Goal: Information Seeking & Learning: Check status

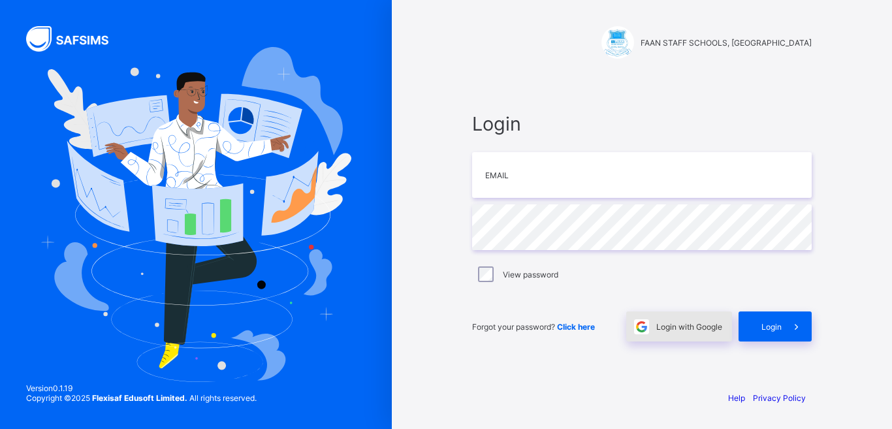
click at [681, 329] on span "Login with Google" at bounding box center [690, 327] width 66 height 10
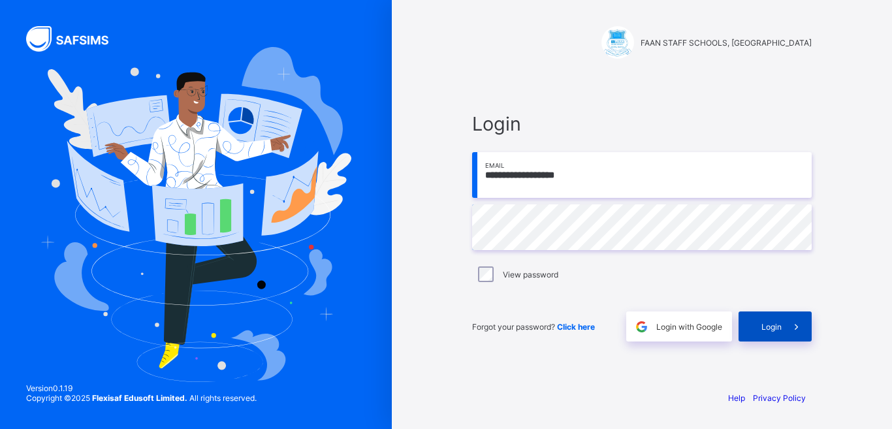
click at [779, 326] on span "Login" at bounding box center [772, 327] width 20 height 10
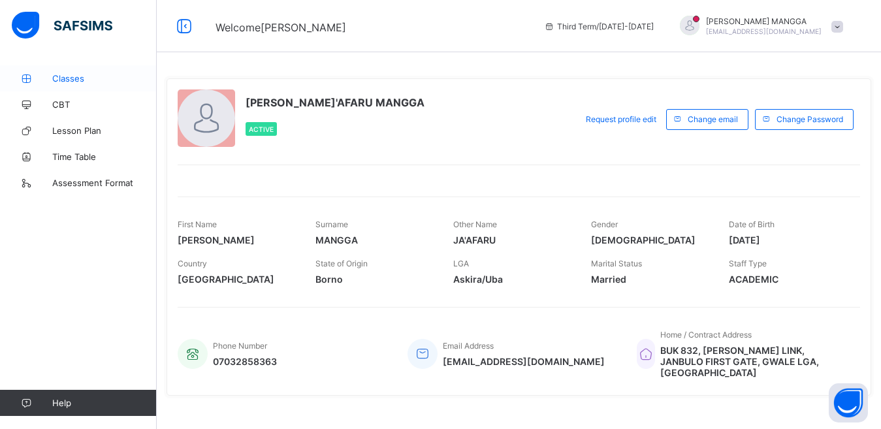
click at [61, 76] on span "Classes" at bounding box center [104, 78] width 105 height 10
click at [700, 25] on div at bounding box center [690, 26] width 20 height 20
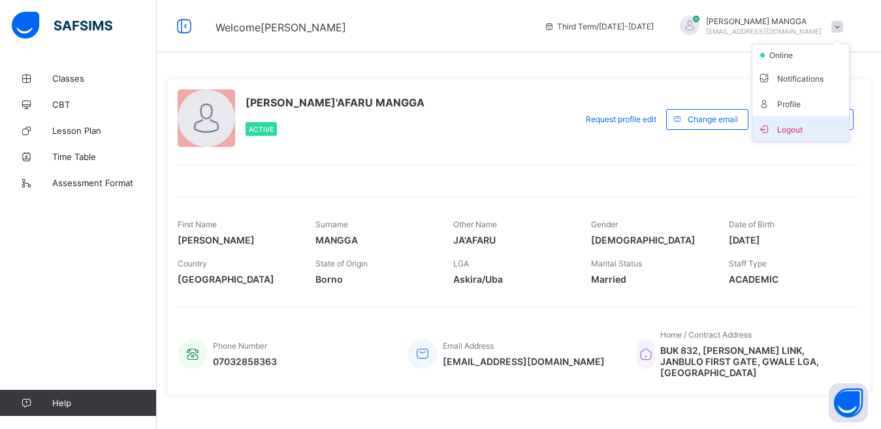
click at [785, 131] on span "Logout" at bounding box center [801, 129] width 86 height 15
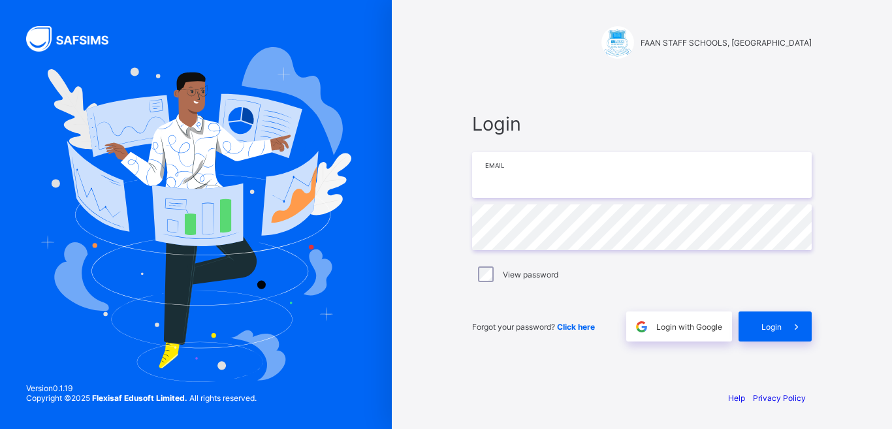
click at [576, 181] on input "email" at bounding box center [642, 175] width 340 height 46
type input "**********"
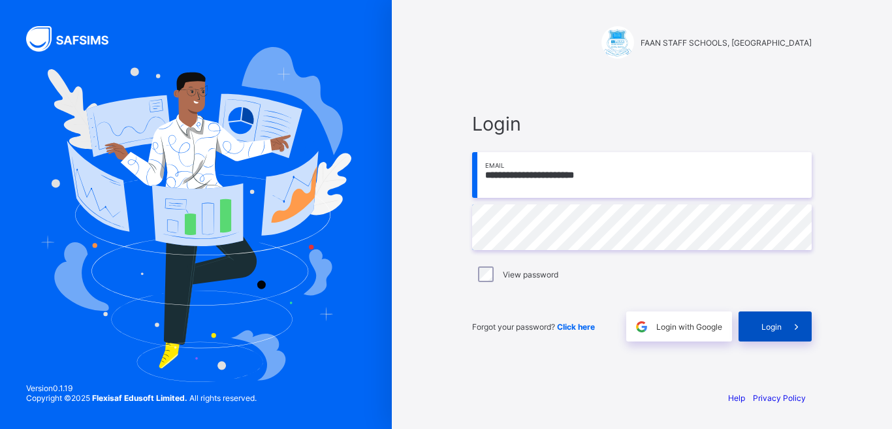
click at [777, 329] on span "Login" at bounding box center [772, 327] width 20 height 10
type input "**********"
click at [783, 331] on span at bounding box center [797, 327] width 30 height 30
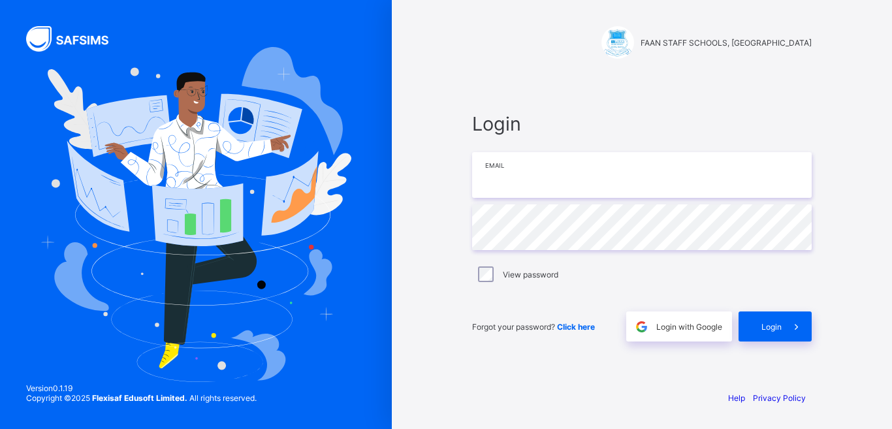
click at [536, 182] on input "email" at bounding box center [642, 175] width 340 height 46
click at [583, 185] on input "email" at bounding box center [642, 175] width 340 height 46
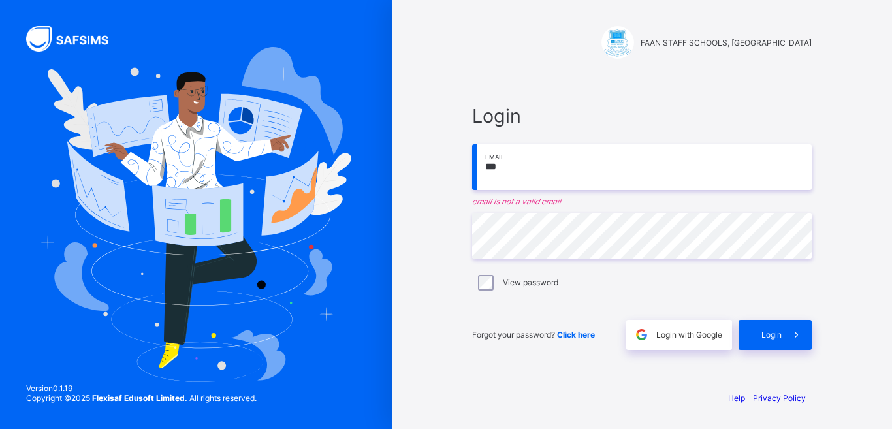
type input "**********"
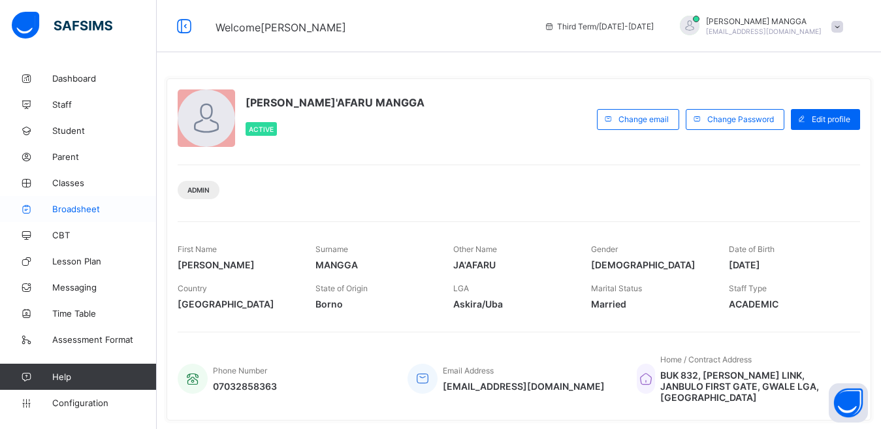
click at [74, 209] on span "Broadsheet" at bounding box center [104, 209] width 105 height 10
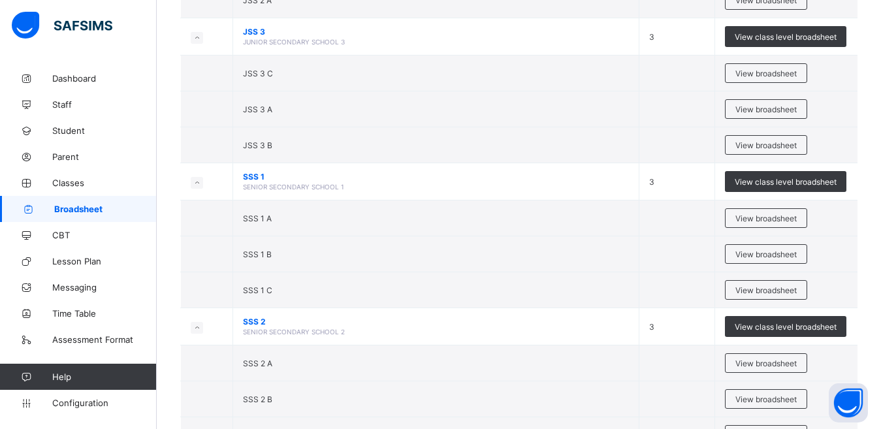
scroll to position [1529, 0]
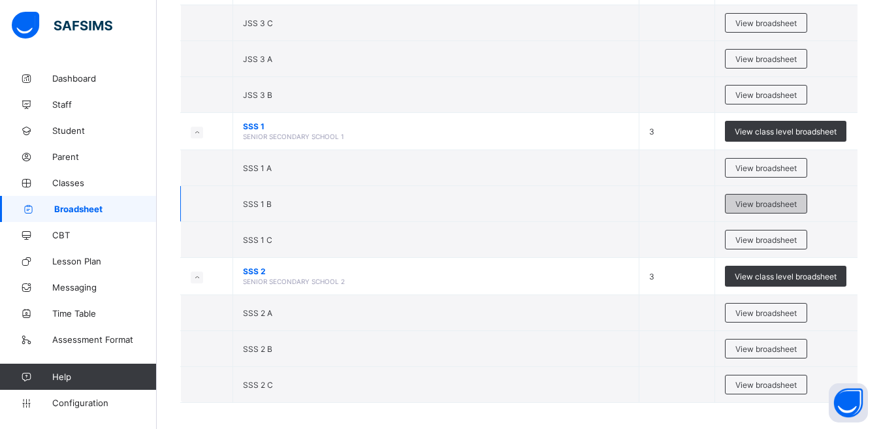
click at [771, 203] on span "View broadsheet" at bounding box center [766, 204] width 61 height 10
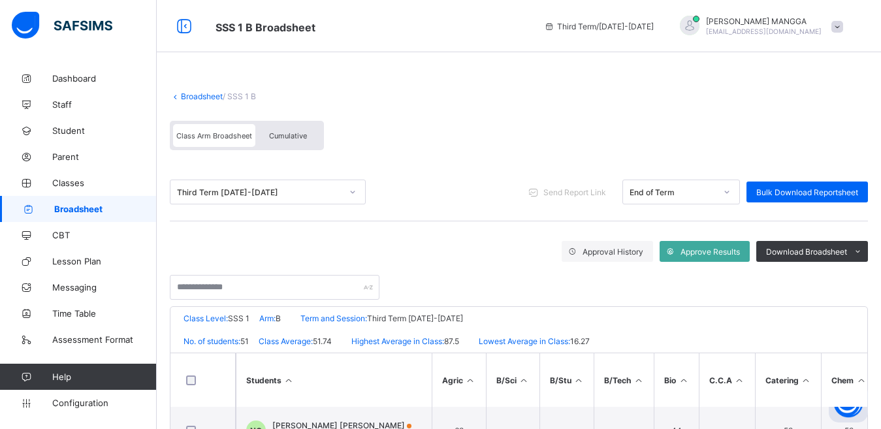
click at [293, 133] on span "Cumulative" at bounding box center [288, 135] width 38 height 9
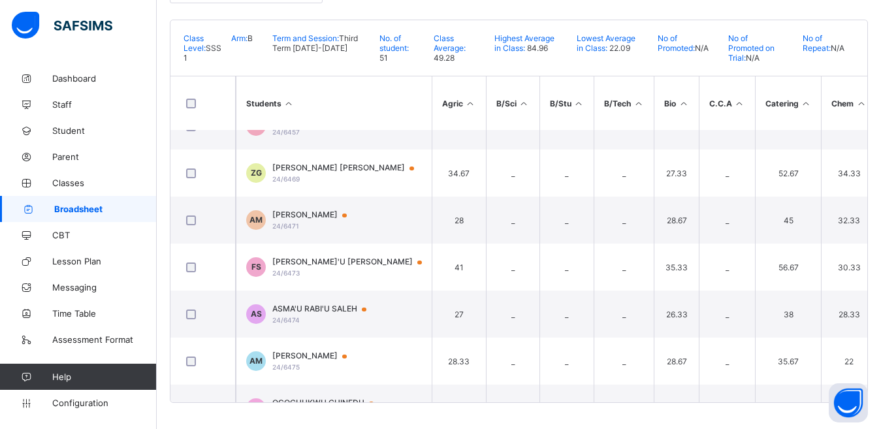
scroll to position [2117, 0]
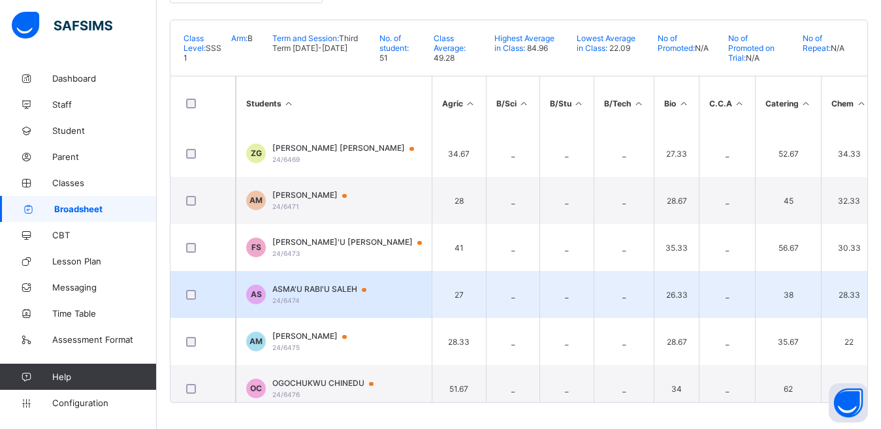
click at [305, 293] on span "ASMA'U RABI'U SALEH" at bounding box center [325, 289] width 106 height 10
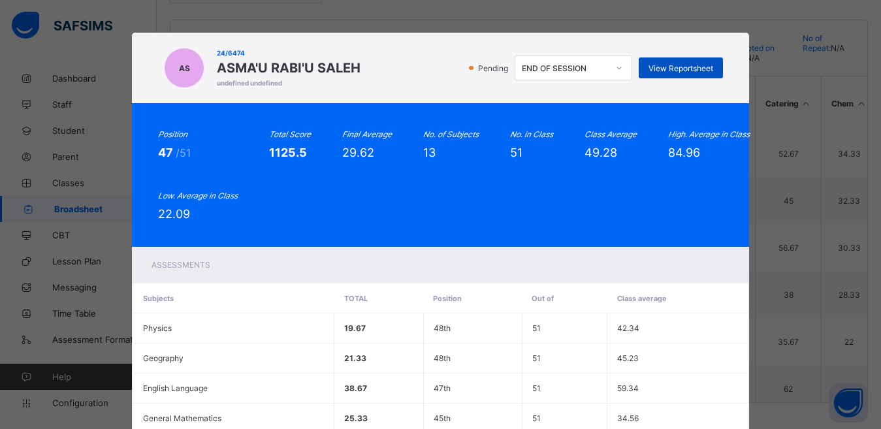
click at [680, 69] on span "View Reportsheet" at bounding box center [681, 68] width 65 height 10
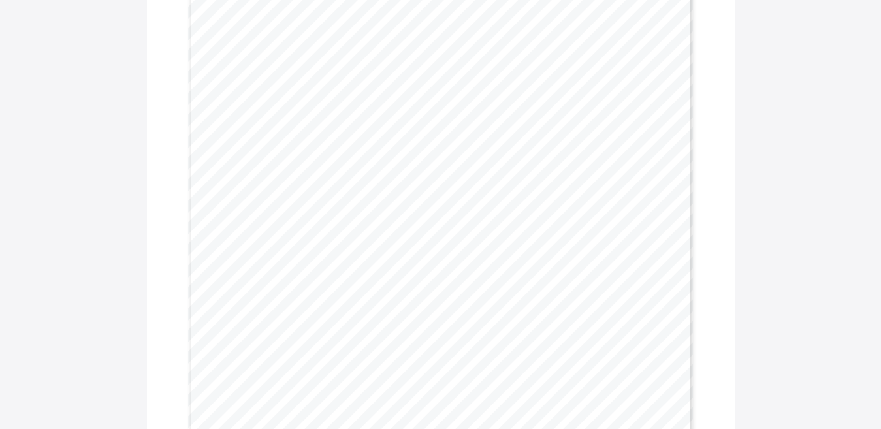
scroll to position [135, 0]
click at [876, 95] on div "Download Reportsheet CUMULATIVE REPORT | Third Term [DATE]-[DATE] STUDENT’S NAM…" at bounding box center [440, 297] width 881 height 801
